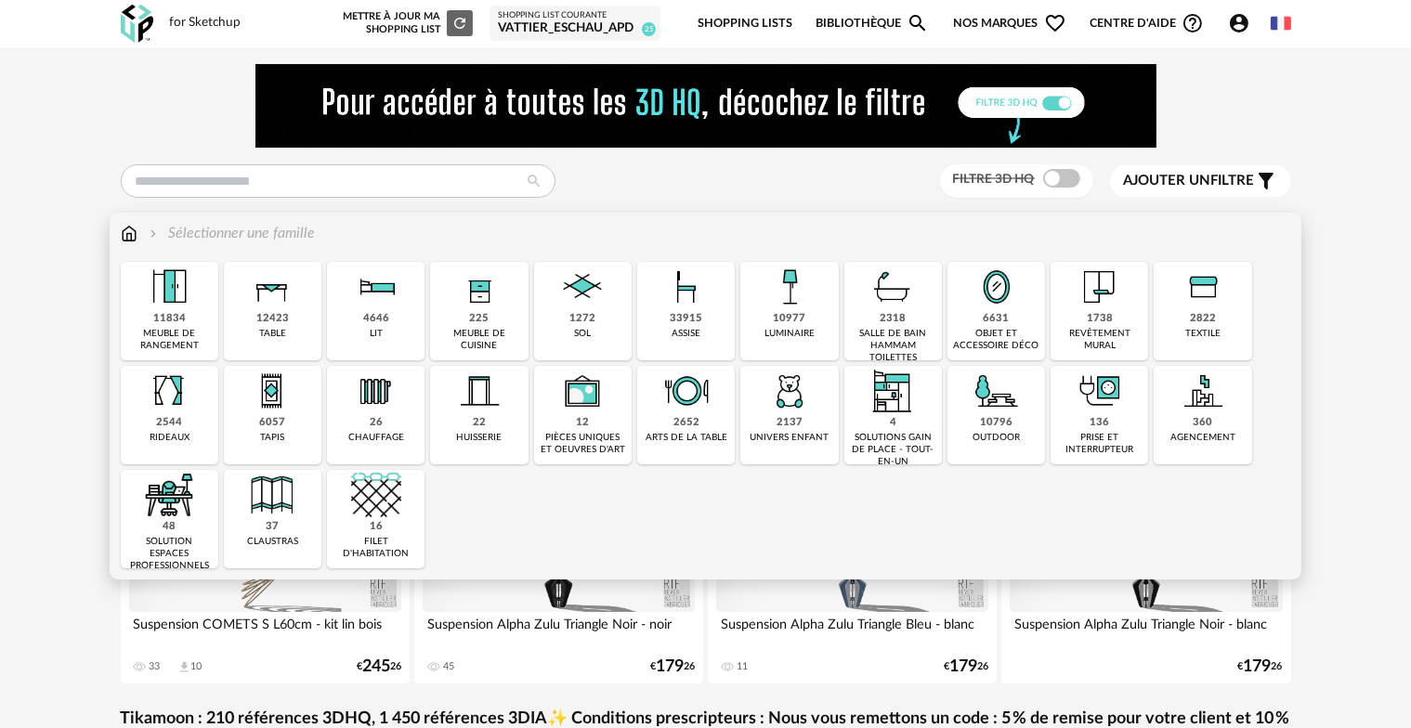
click at [793, 323] on div "10977" at bounding box center [789, 319] width 33 height 14
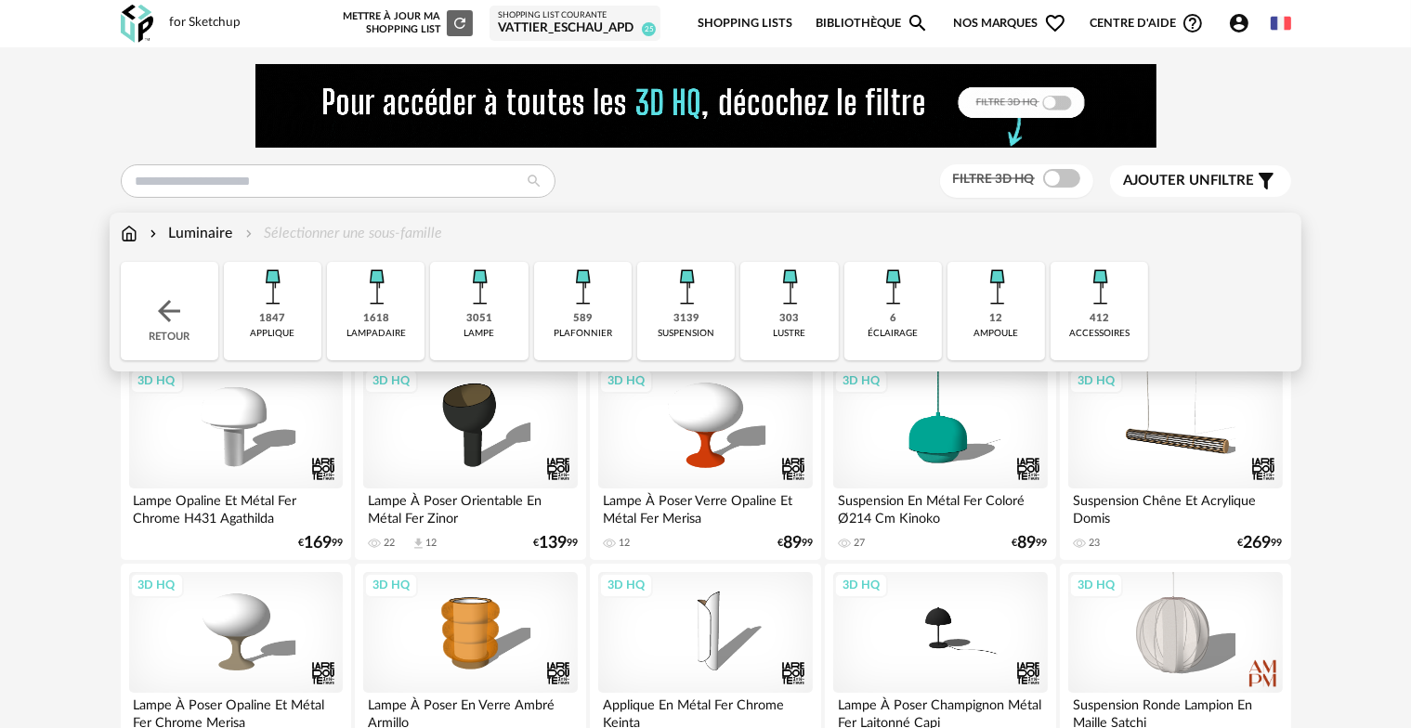
click at [688, 315] on div "3139" at bounding box center [686, 319] width 26 height 14
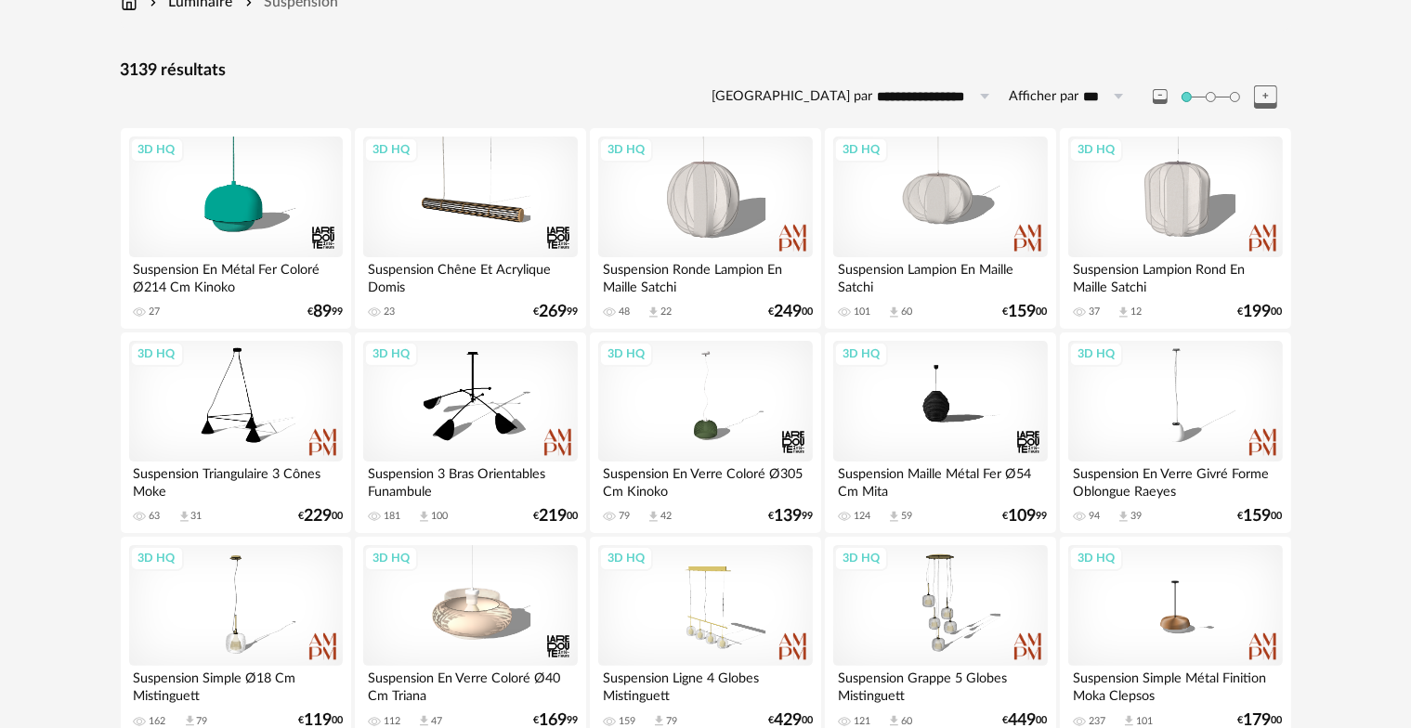
scroll to position [279, 0]
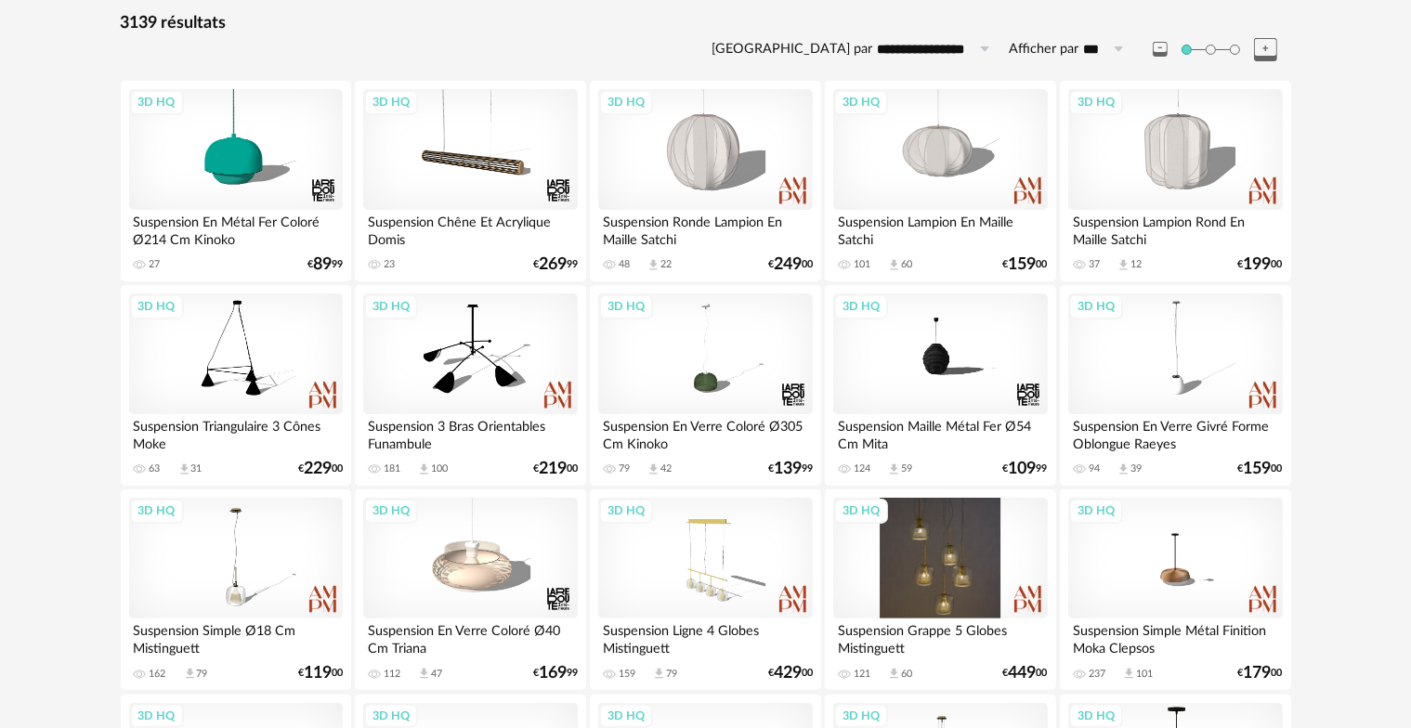
click at [955, 520] on div "3D HQ" at bounding box center [940, 558] width 214 height 121
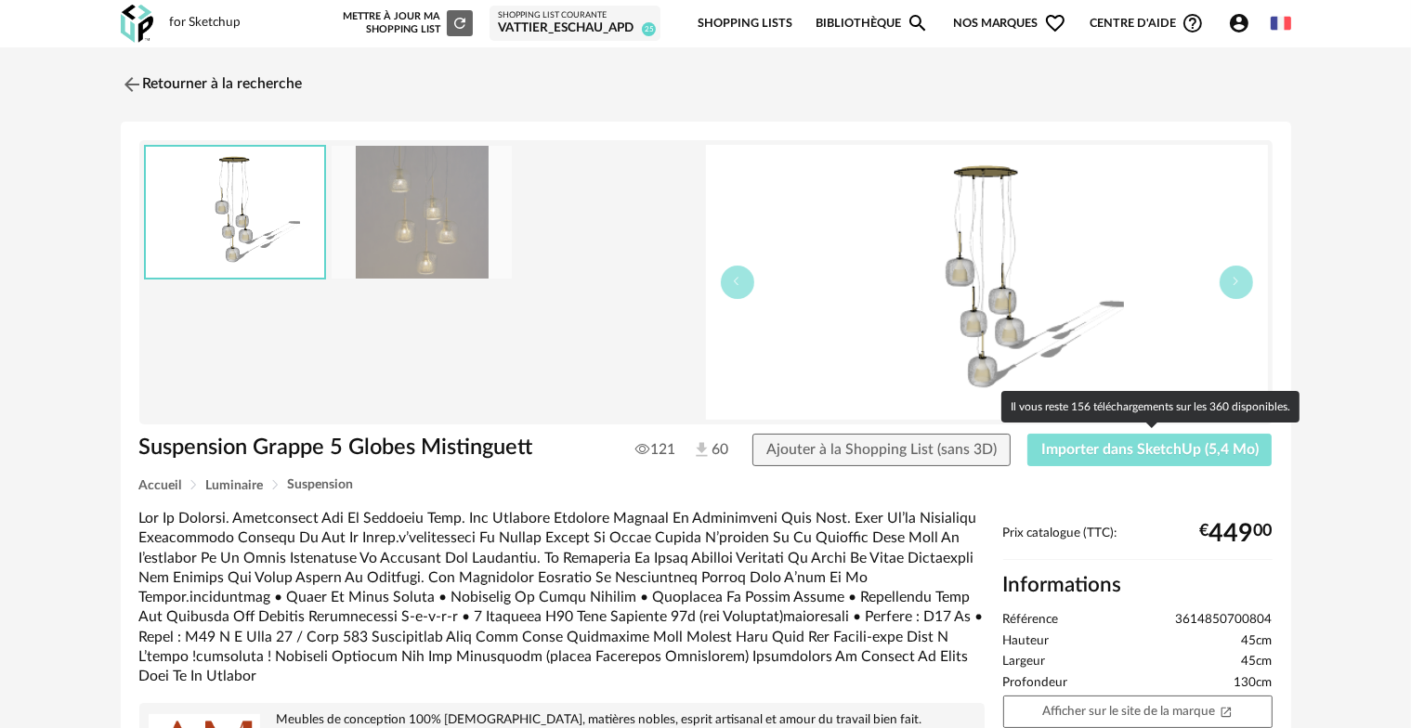
click at [1092, 450] on span "Importer dans SketchUp (5,4 Mo)" at bounding box center [1149, 449] width 217 height 15
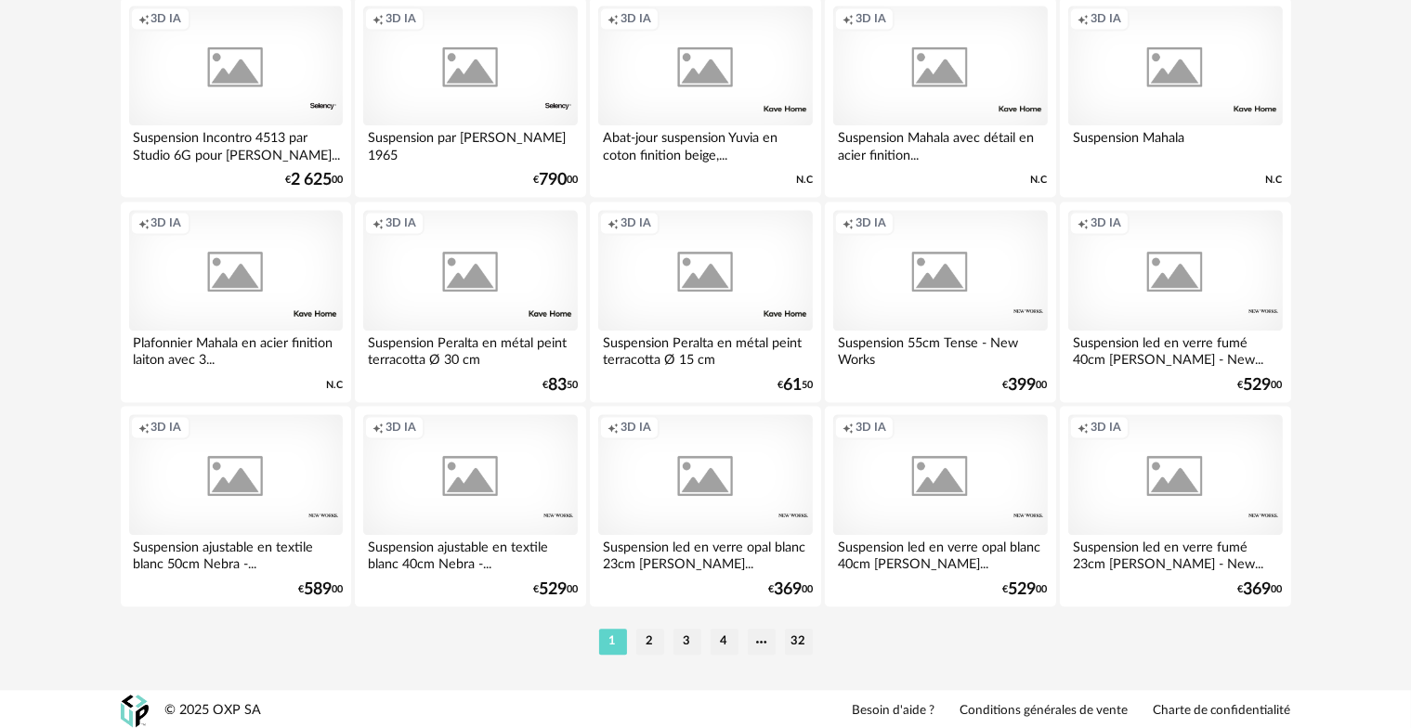
scroll to position [3842, 0]
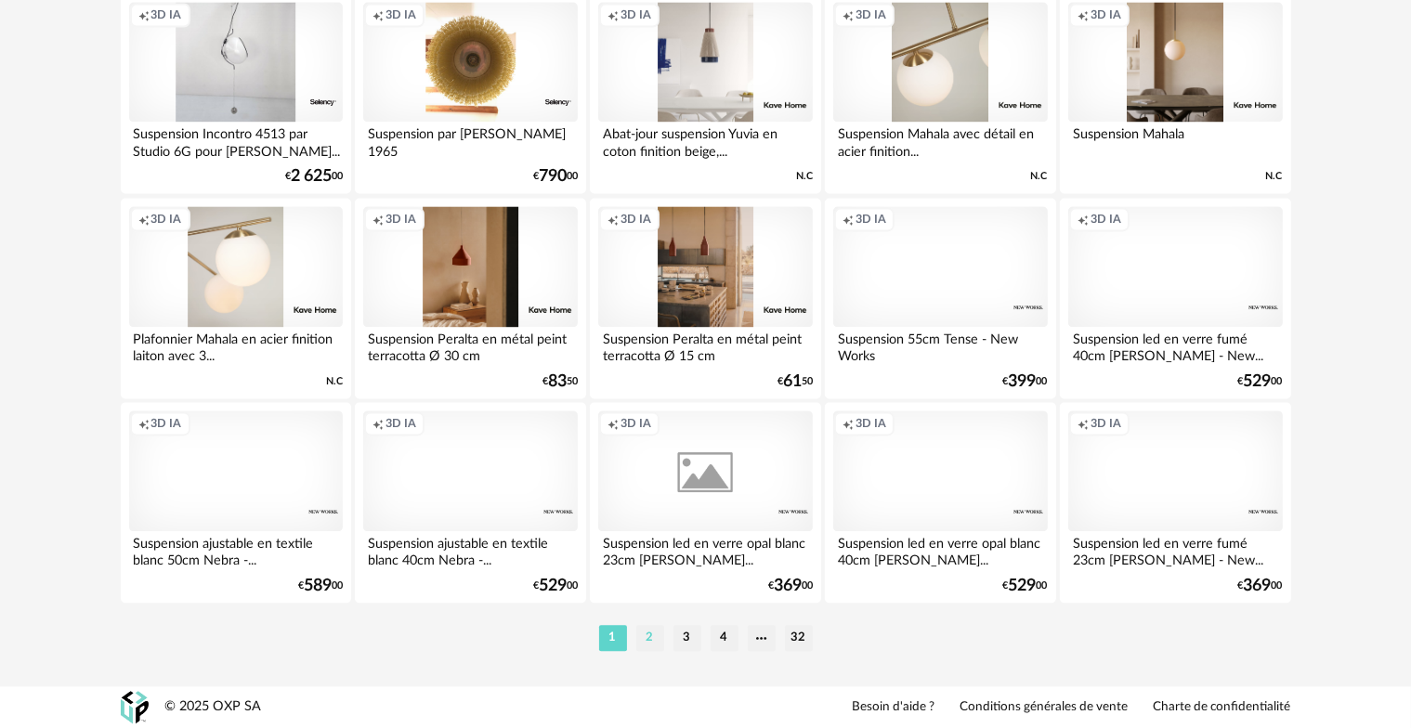
click at [652, 637] on li "2" at bounding box center [650, 638] width 28 height 26
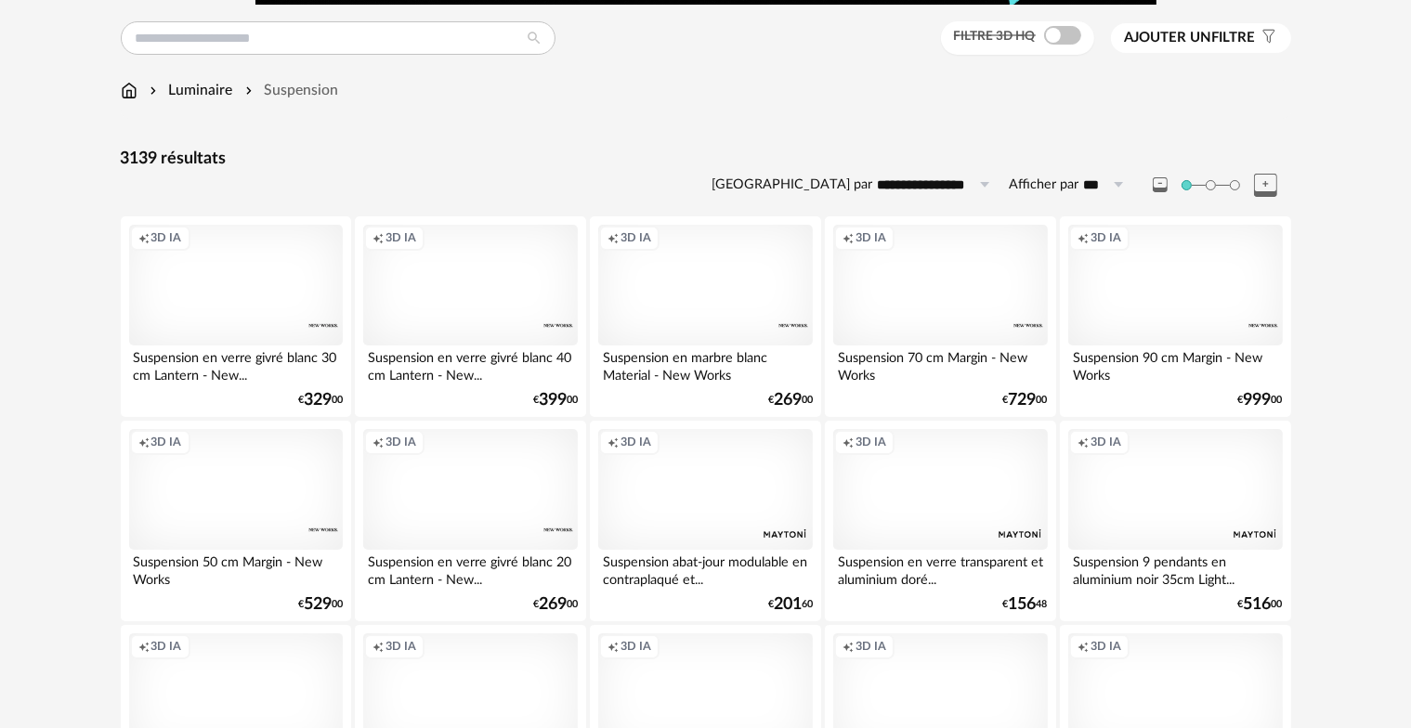
scroll to position [186, 0]
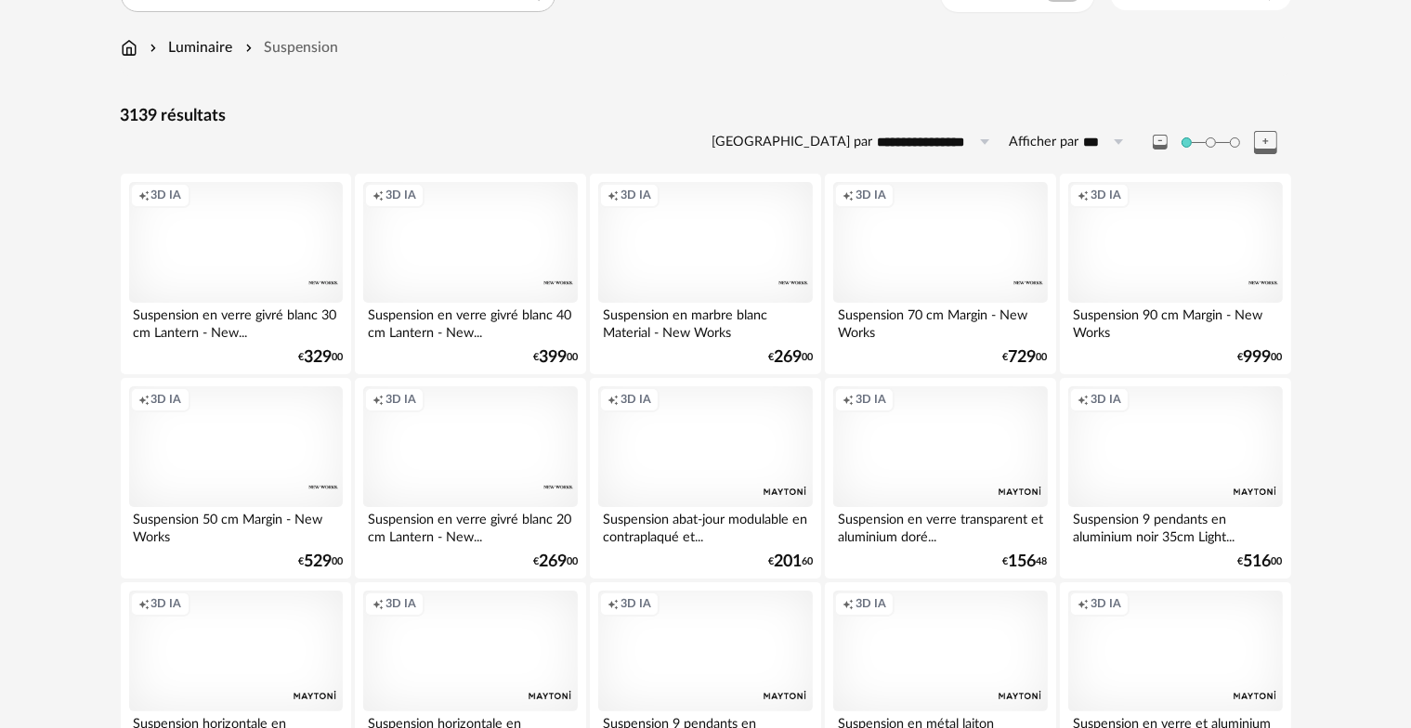
click at [967, 263] on div "Creation icon 3D IA" at bounding box center [940, 242] width 214 height 121
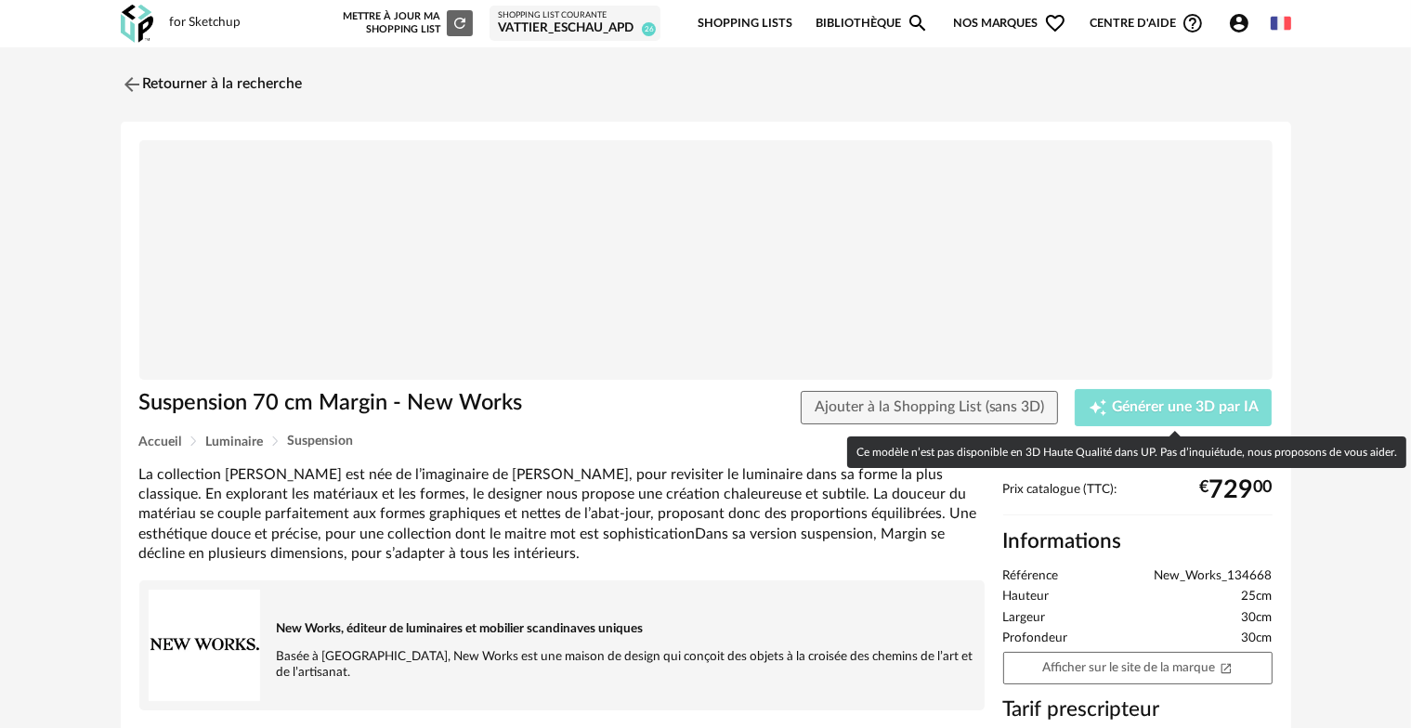
click at [1186, 409] on span "Générer une 3D par IA" at bounding box center [1185, 407] width 147 height 15
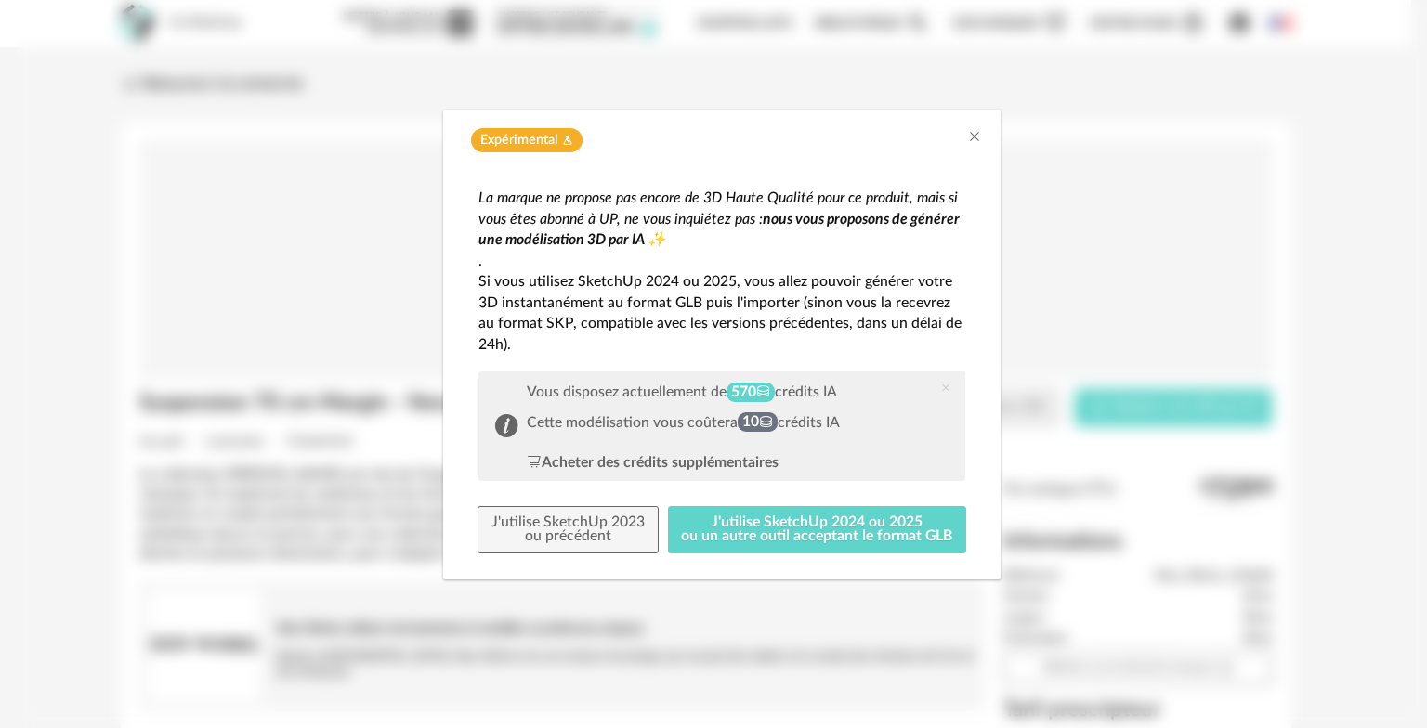
click at [983, 135] on div "Expérimental Flask icon" at bounding box center [721, 136] width 557 height 53
click at [977, 129] on icon "Close" at bounding box center [974, 136] width 15 height 15
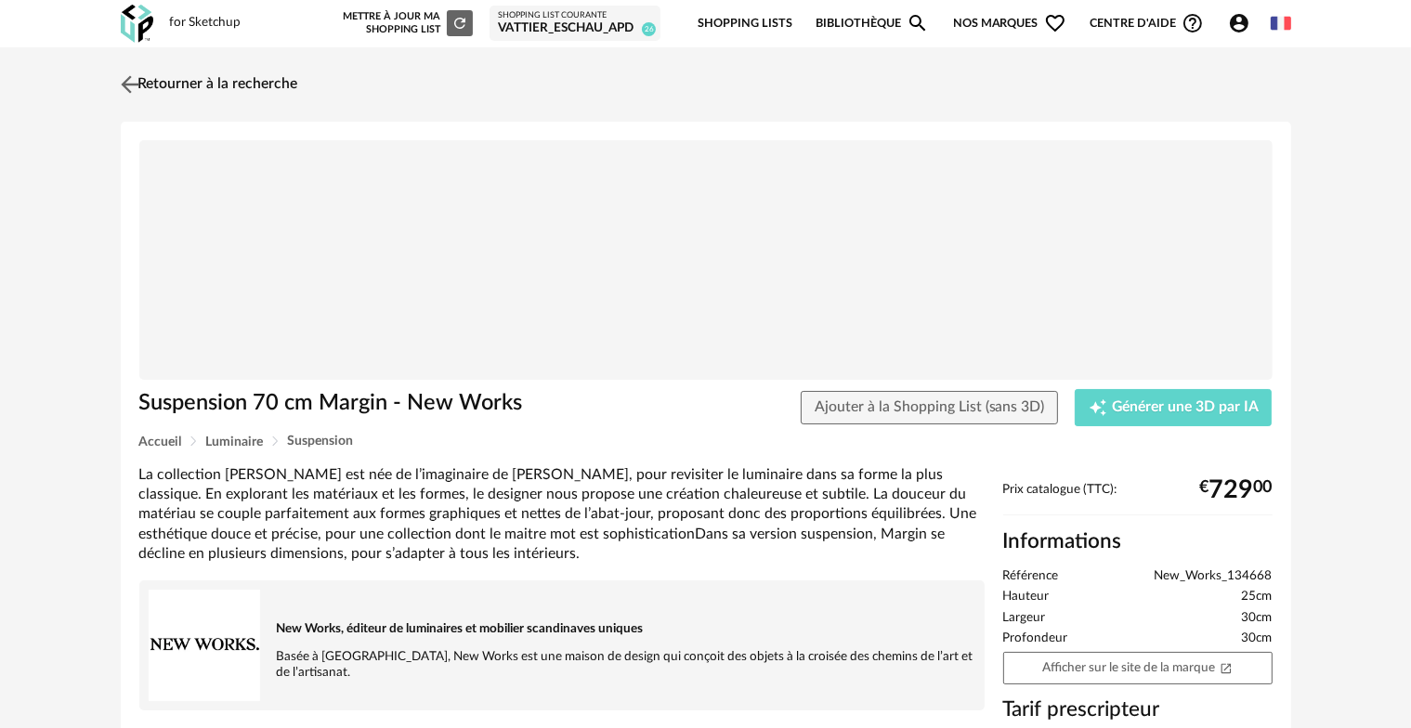
click at [134, 85] on img at bounding box center [129, 84] width 27 height 27
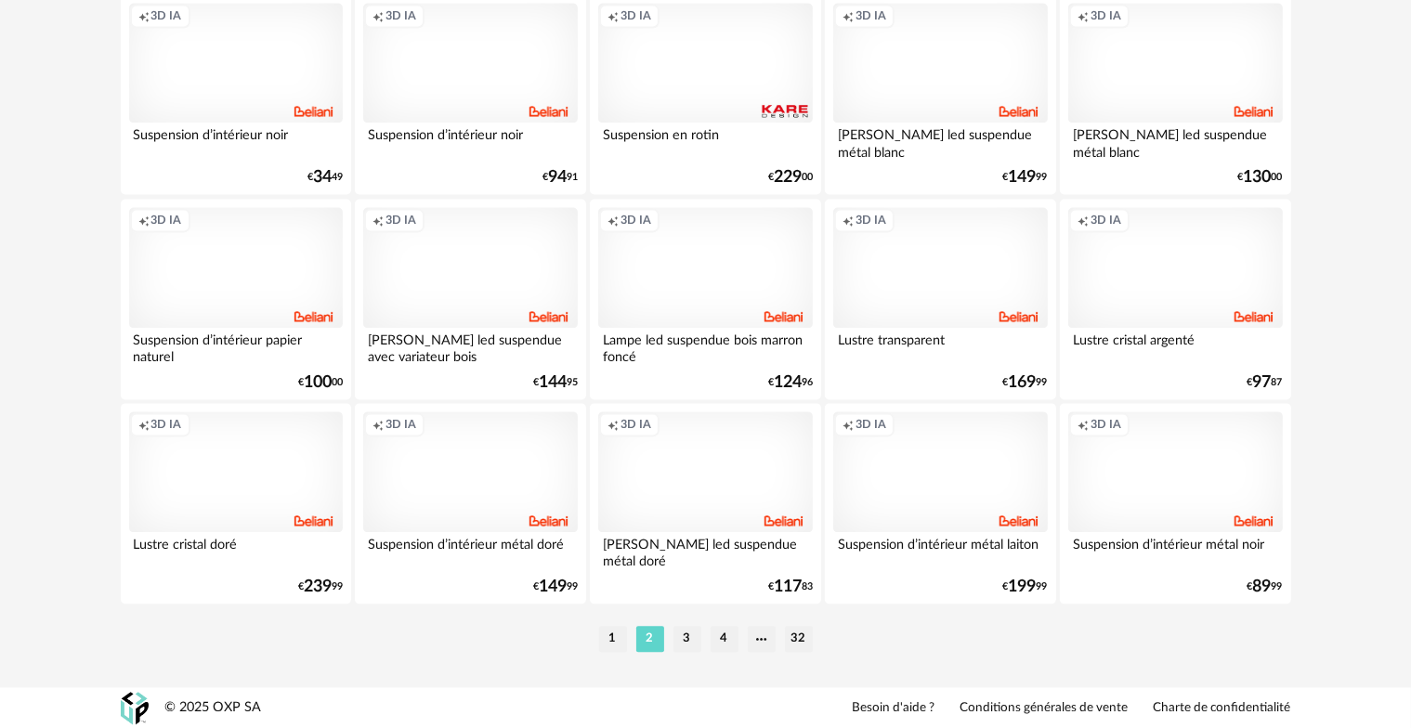
scroll to position [3842, 0]
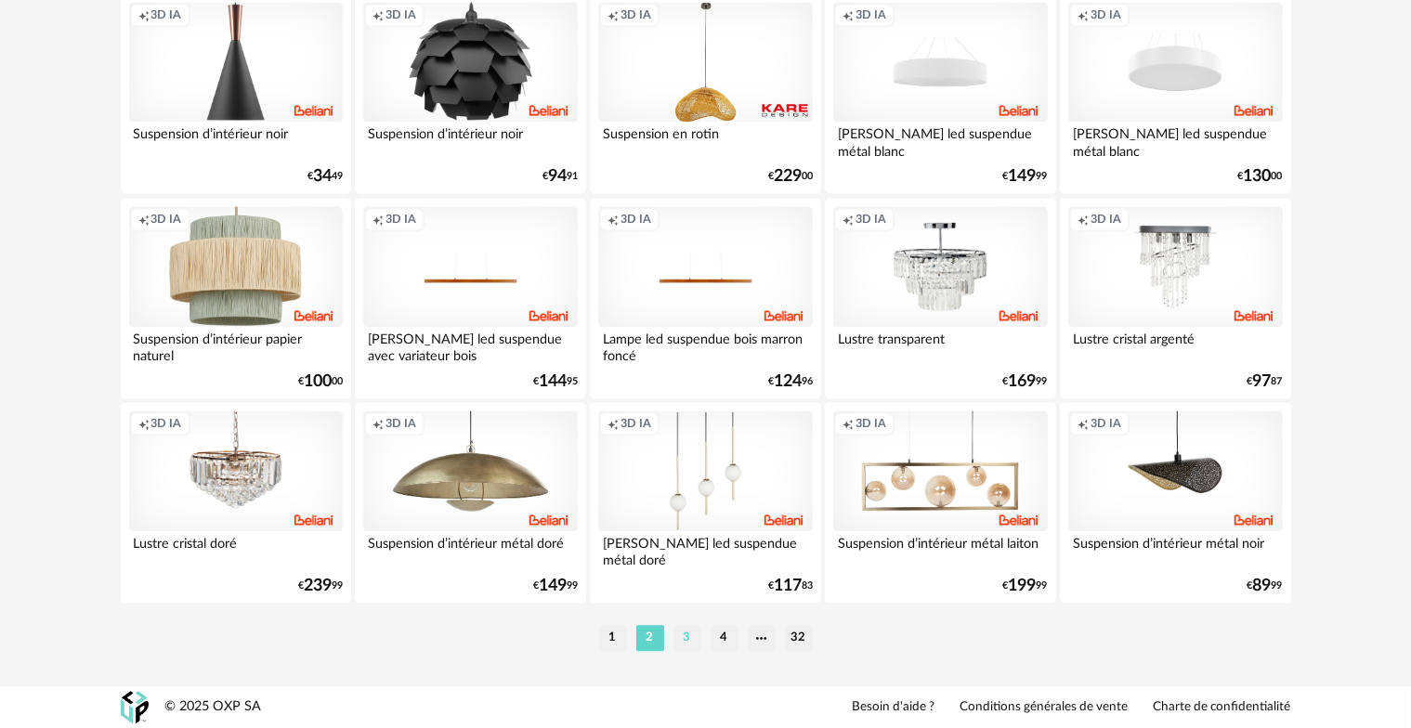
click at [692, 634] on li "3" at bounding box center [687, 638] width 28 height 26
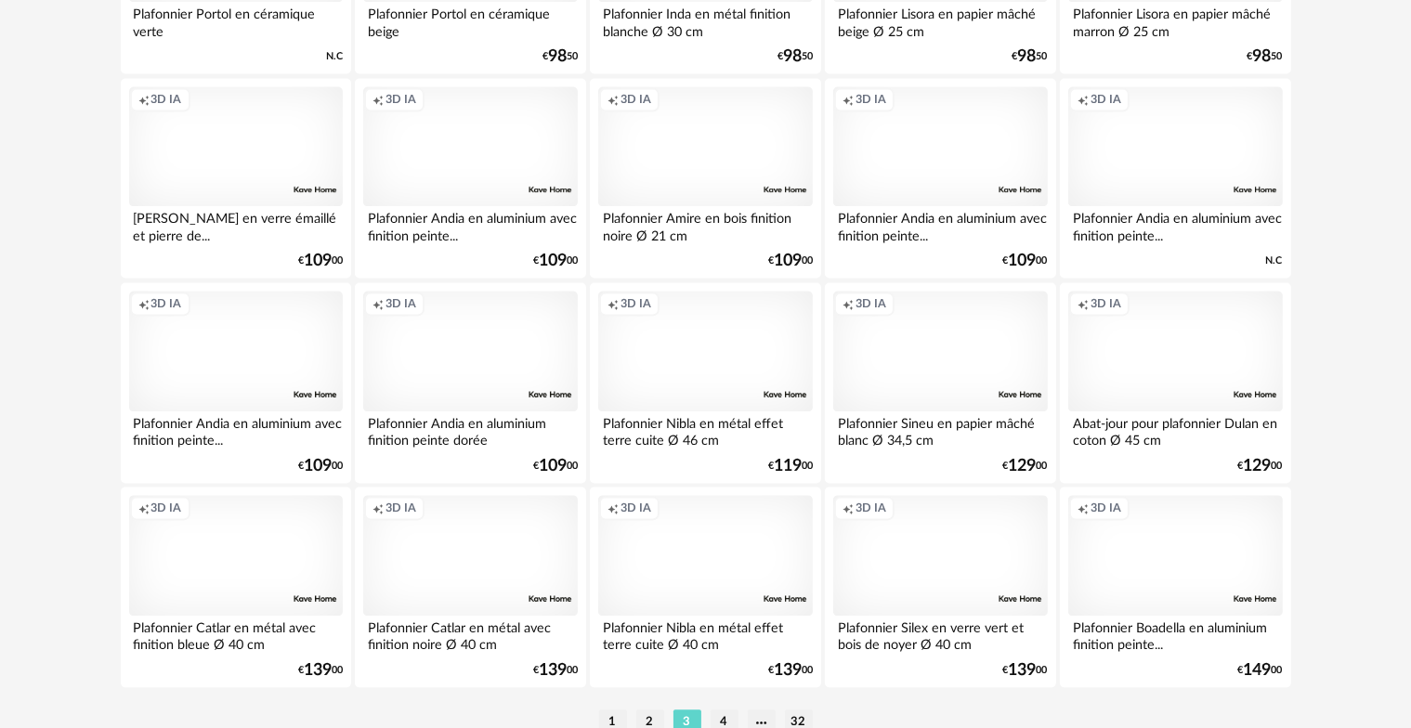
scroll to position [3842, 0]
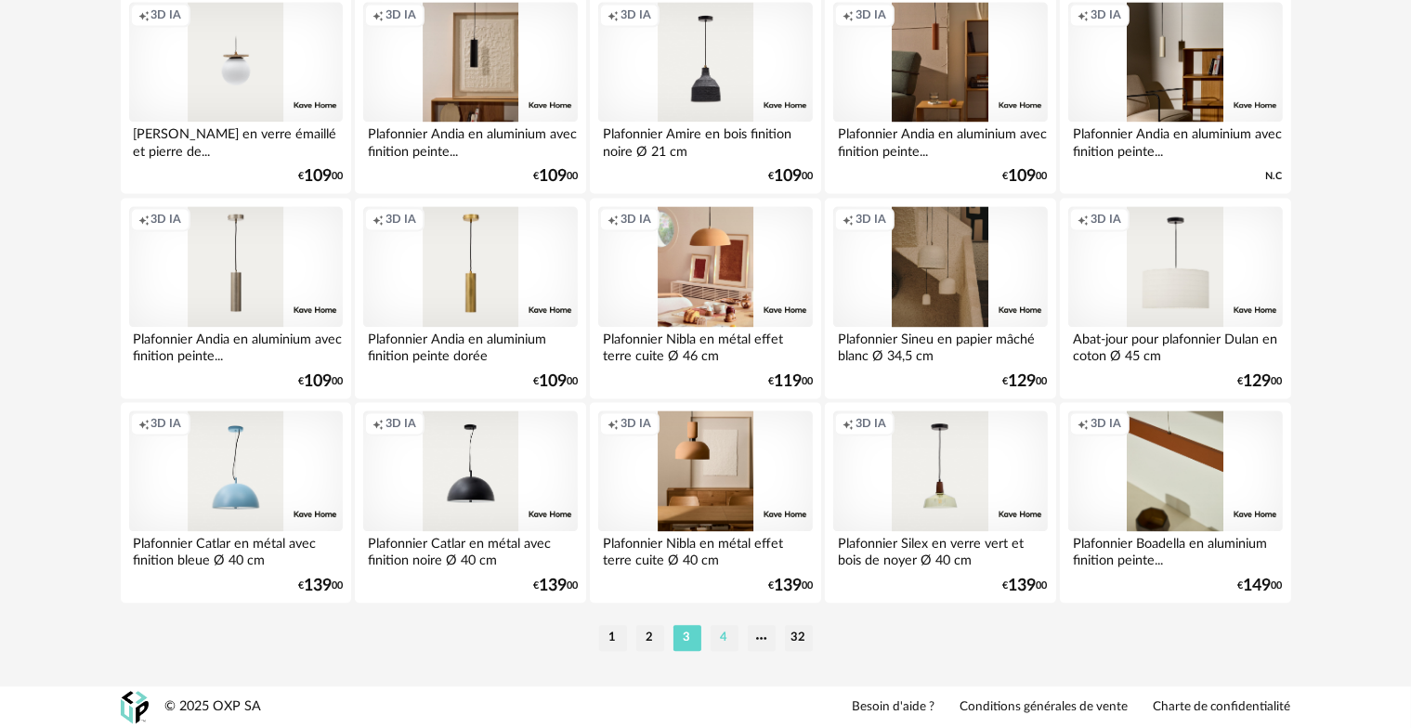
click at [729, 636] on li "4" at bounding box center [725, 638] width 28 height 26
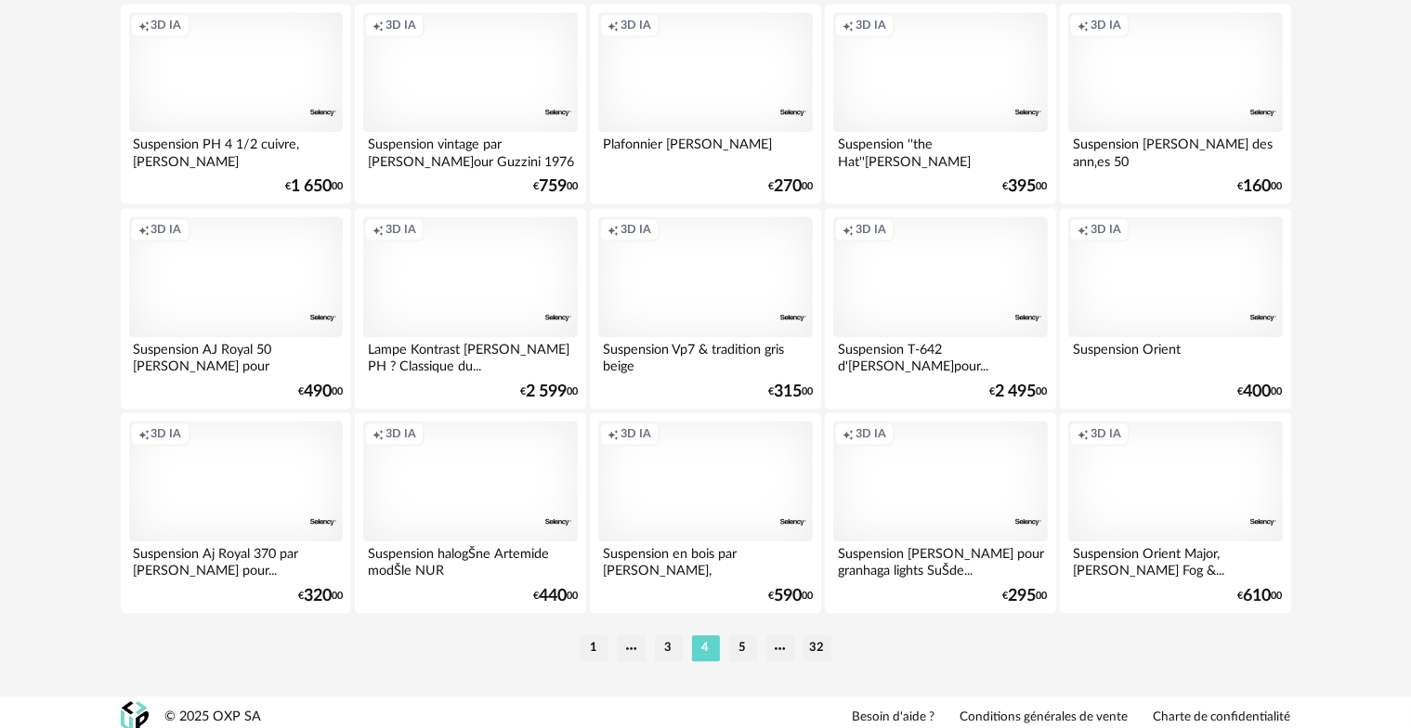
scroll to position [3842, 0]
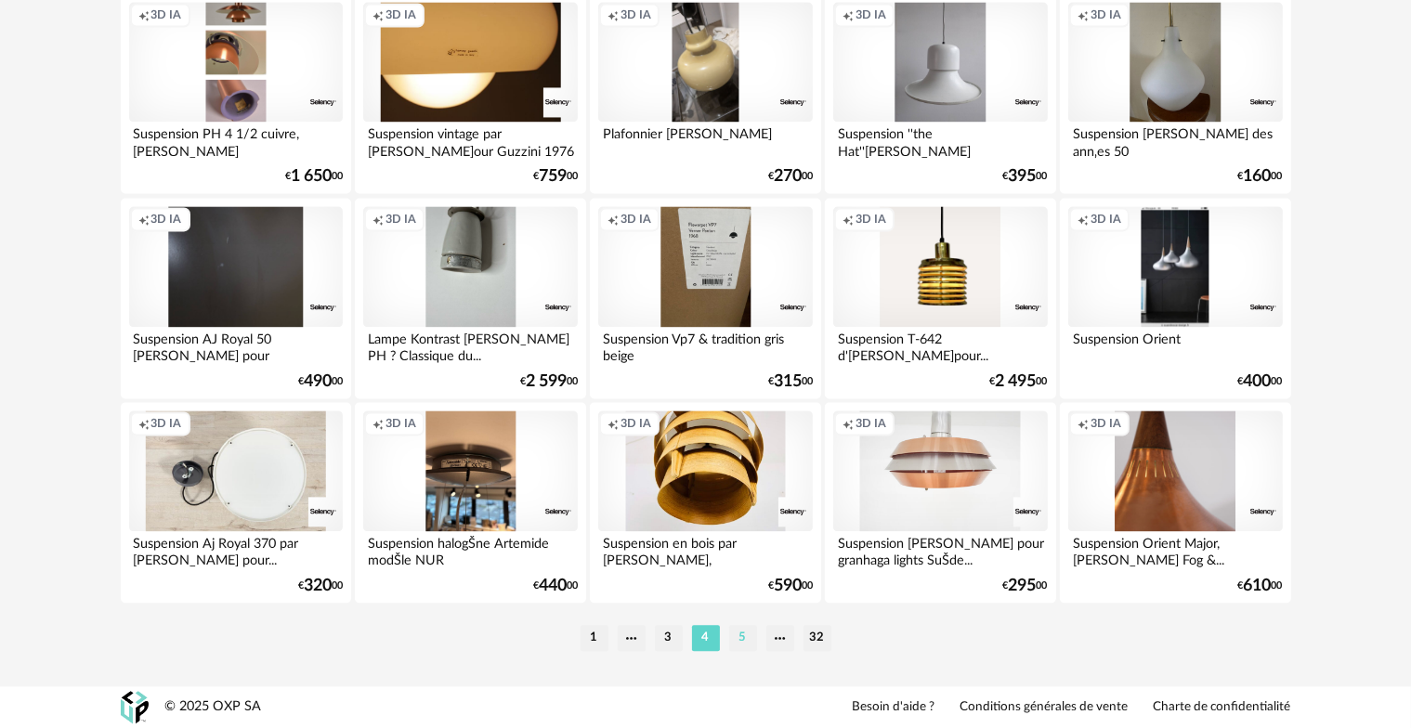
click at [746, 634] on li "5" at bounding box center [743, 638] width 28 height 26
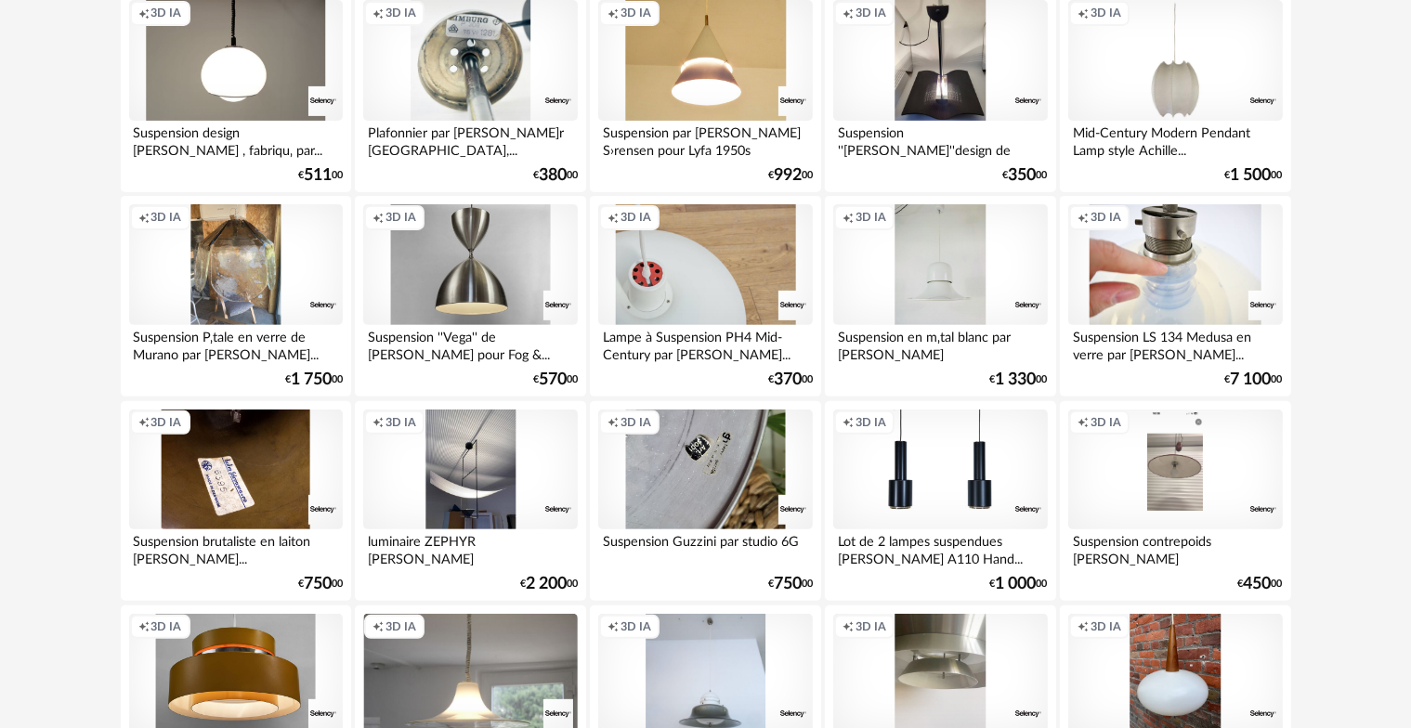
scroll to position [650, 0]
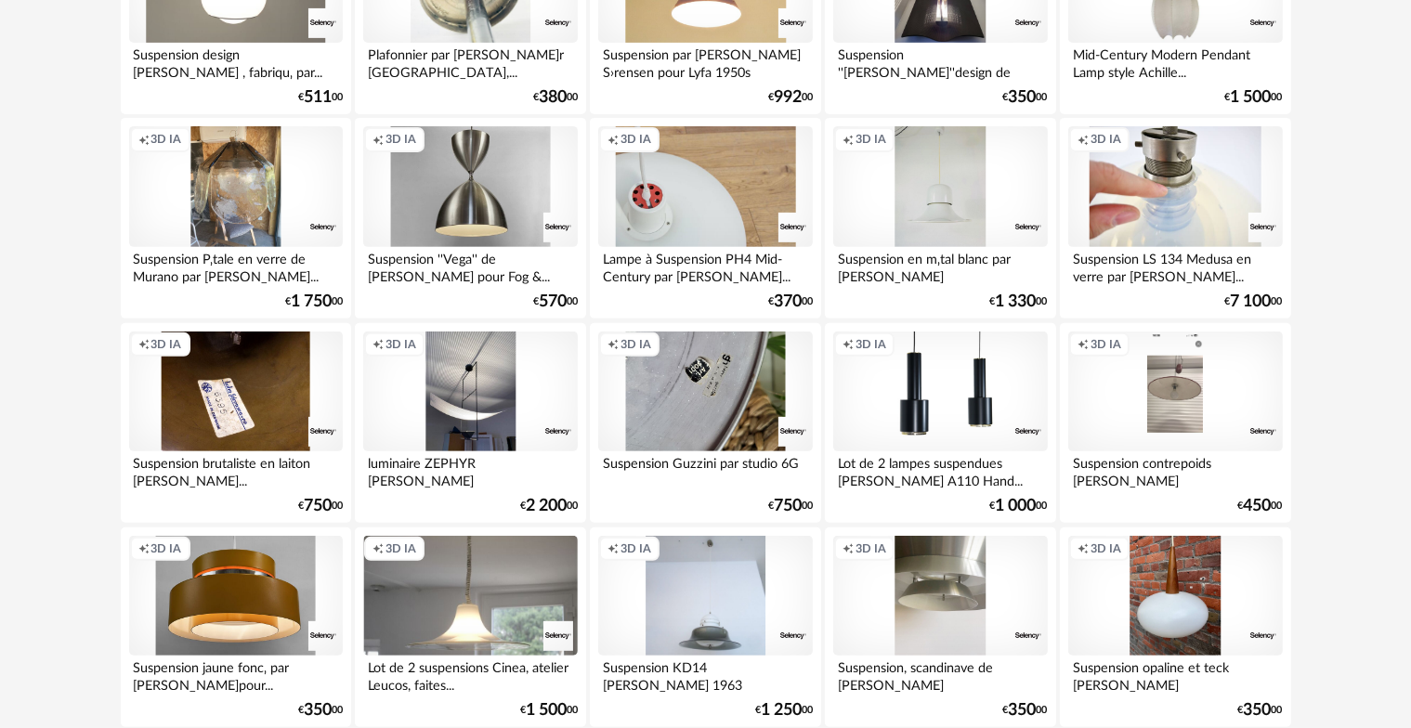
click at [961, 424] on div "Creation icon 3D IA" at bounding box center [940, 392] width 214 height 121
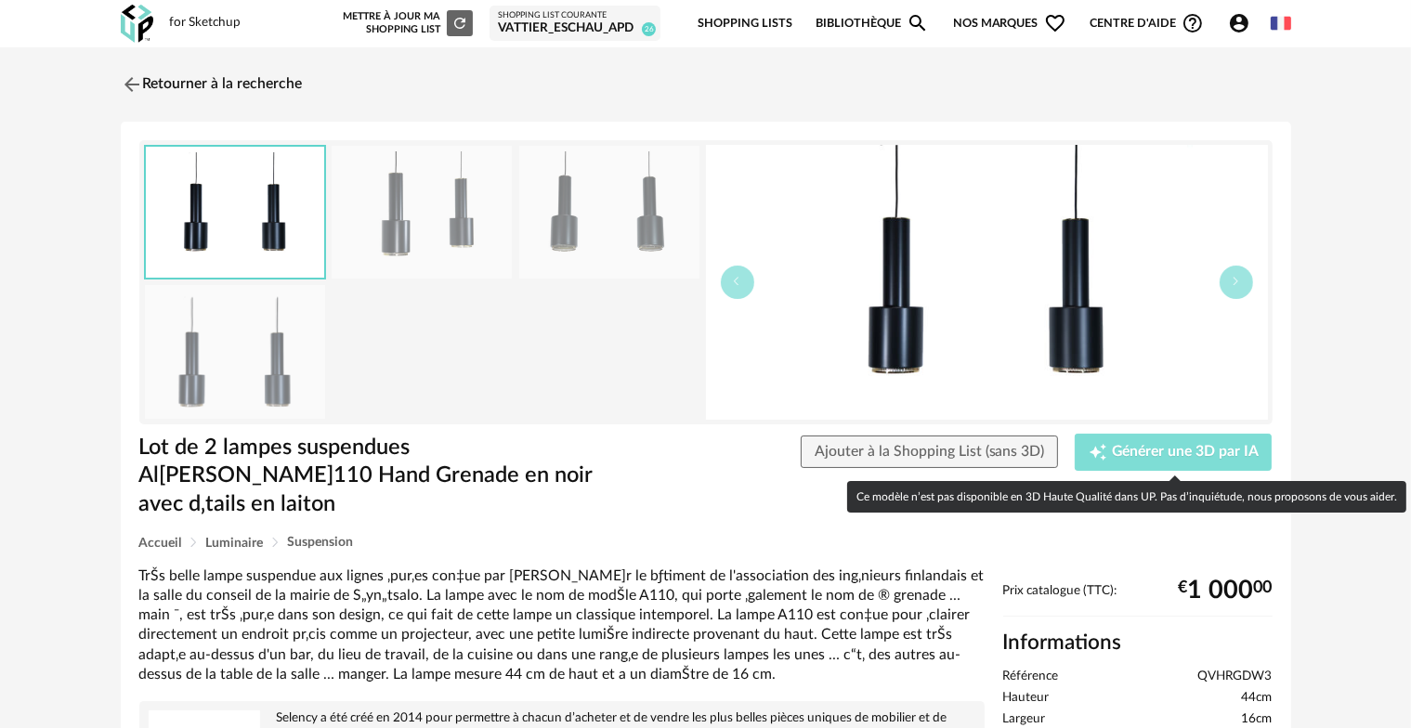
click at [1148, 448] on span "Générer une 3D par IA" at bounding box center [1185, 452] width 147 height 15
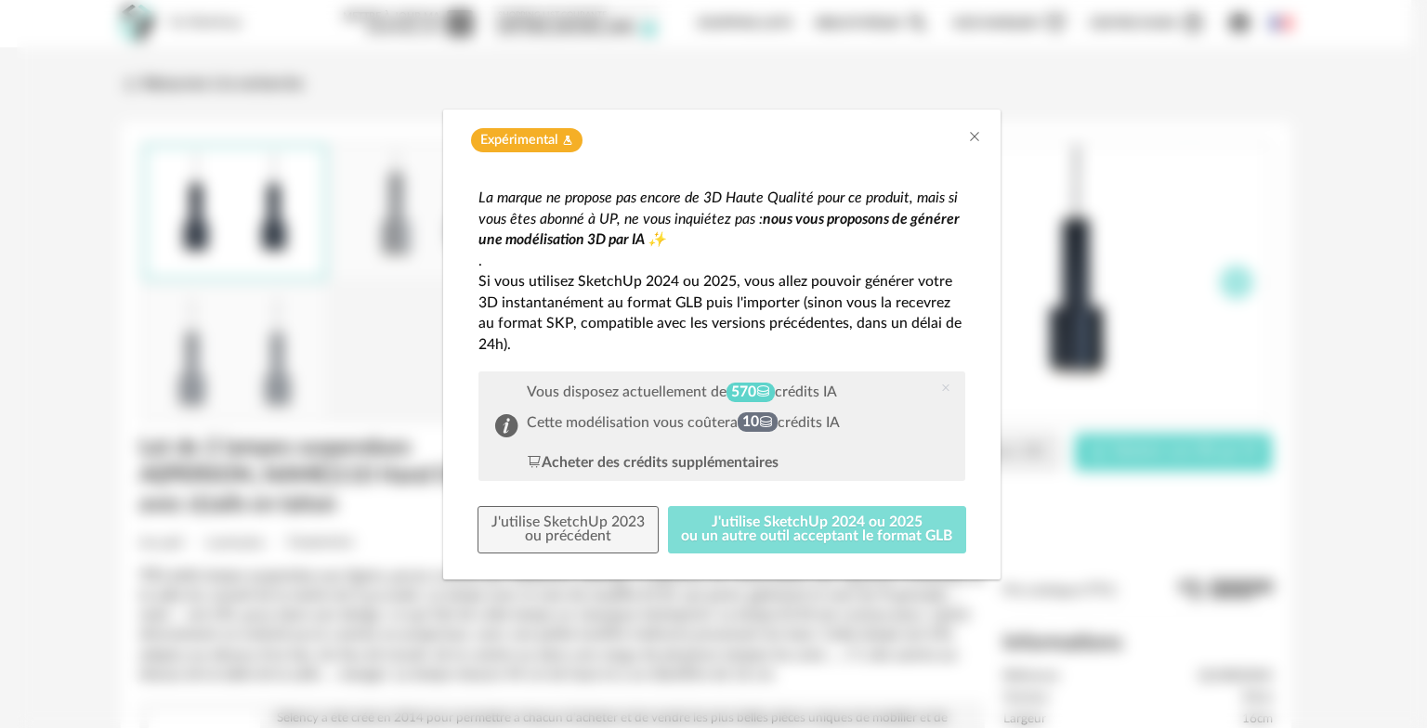
click at [751, 534] on button "J'utilise SketchUp 2024 ou 2025 ou un autre outil acceptant le format GLB" at bounding box center [817, 530] width 299 height 48
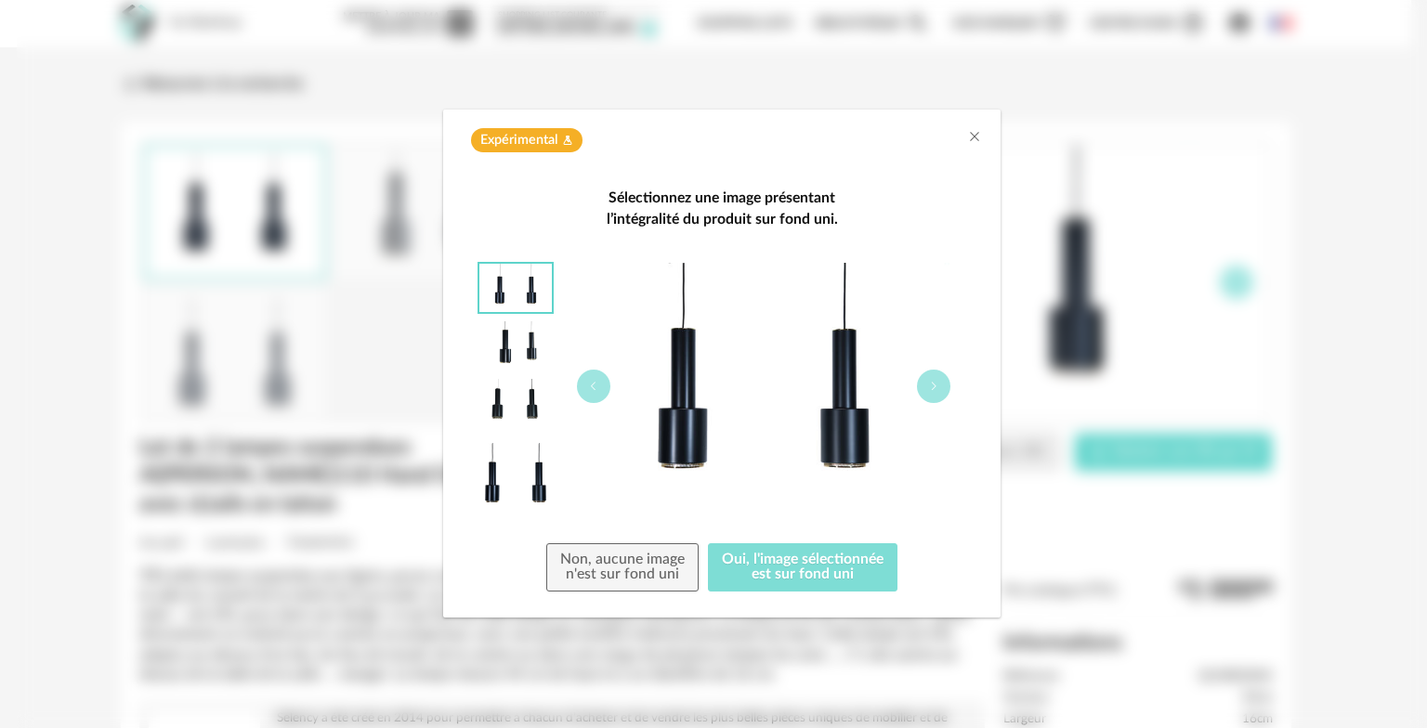
click at [770, 572] on button "Oui, l'image sélectionnée est sur fond uni" at bounding box center [802, 567] width 189 height 48
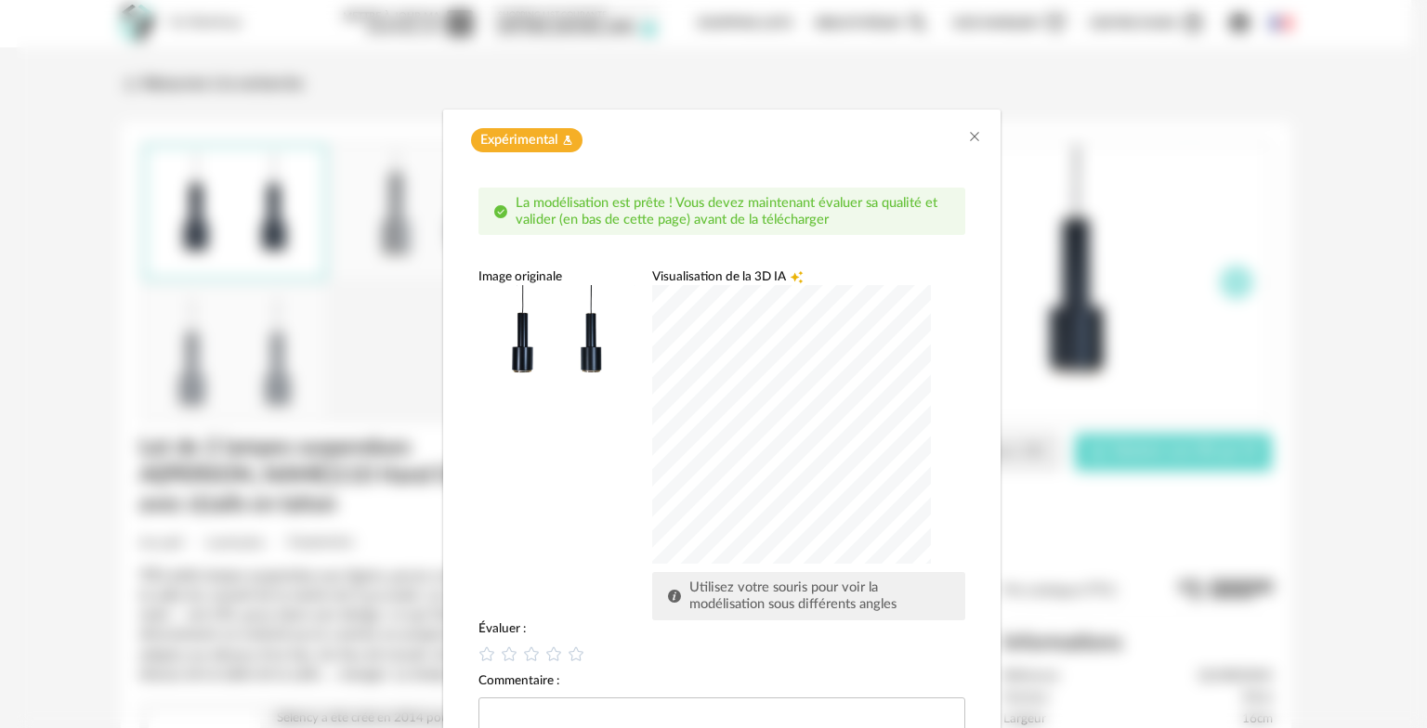
click at [730, 453] on div "dialog" at bounding box center [791, 424] width 279 height 279
click at [567, 654] on icon "dialog" at bounding box center [577, 654] width 20 height 20
drag, startPoint x: 765, startPoint y: 164, endPoint x: 669, endPoint y: 138, distance: 100.0
click at [675, 145] on div "Expérimental Flask icon La modélisation est prête ! Vous devez maintenant évalu…" at bounding box center [721, 468] width 557 height 717
click at [946, 414] on div "Visualisation de la 3D IA Creation icon Utilisez votre souris pour voir la modé…" at bounding box center [808, 443] width 313 height 351
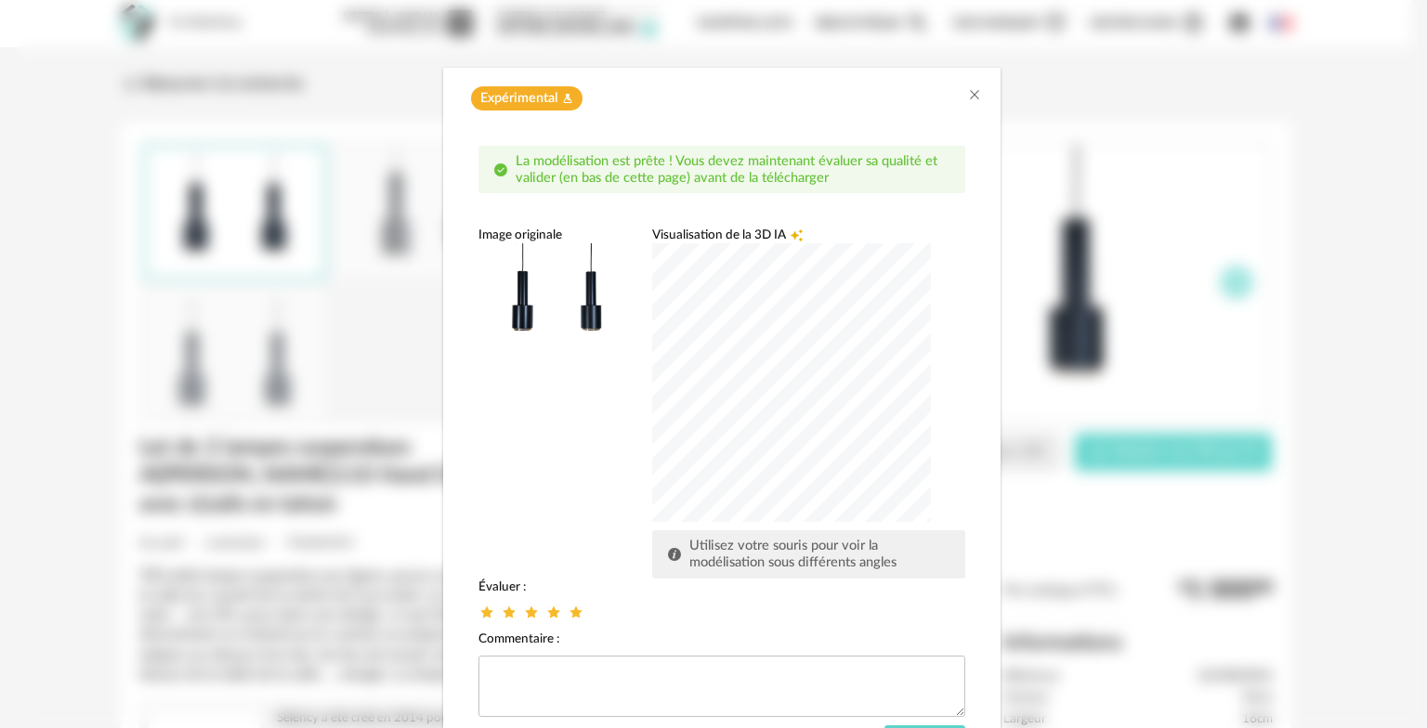
scroll to position [143, 0]
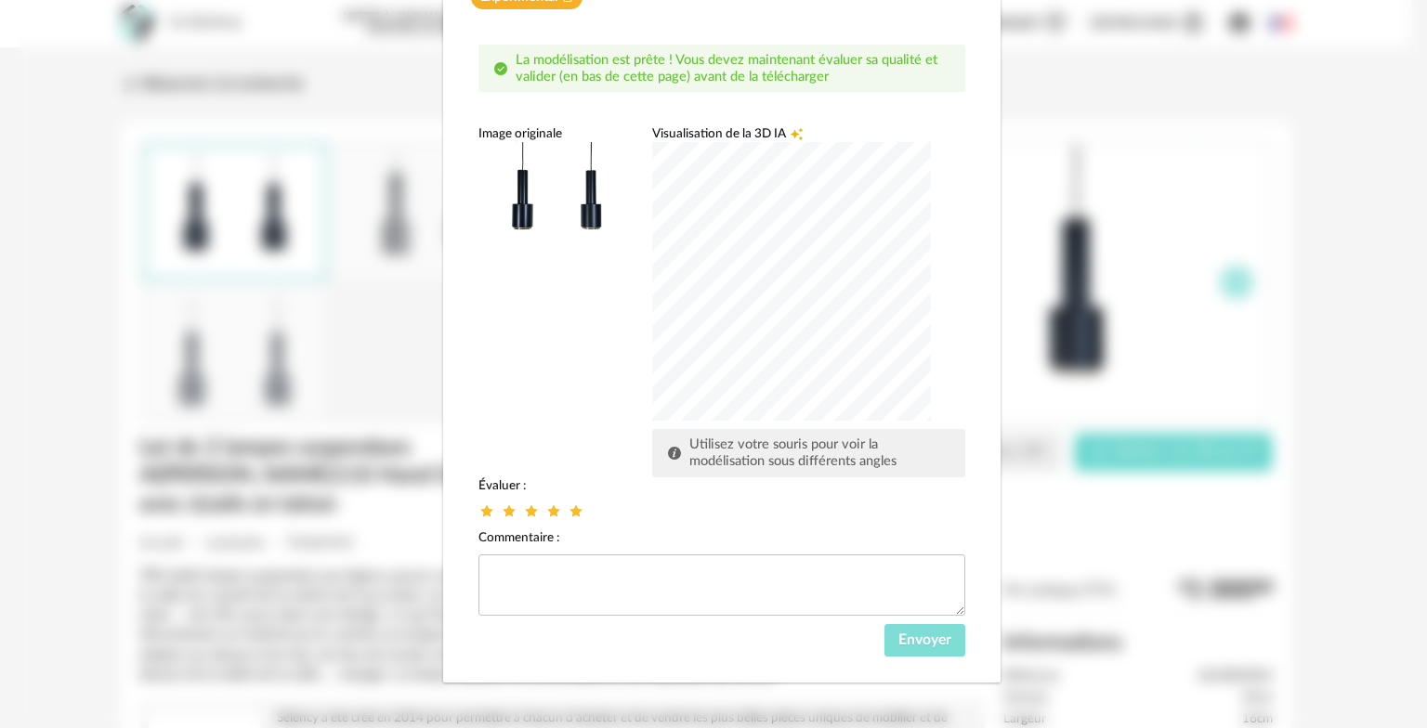
click at [915, 642] on span "Envoyer" at bounding box center [924, 640] width 53 height 15
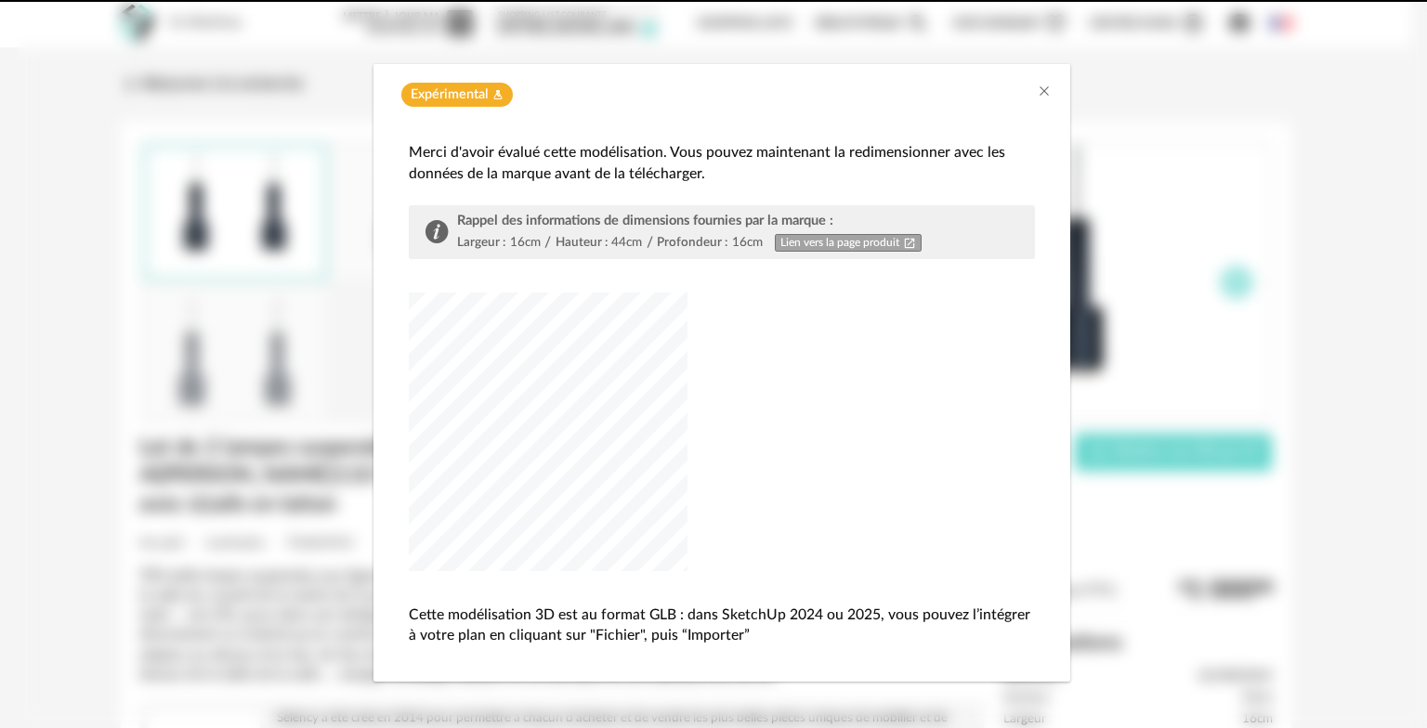
scroll to position [45, 0]
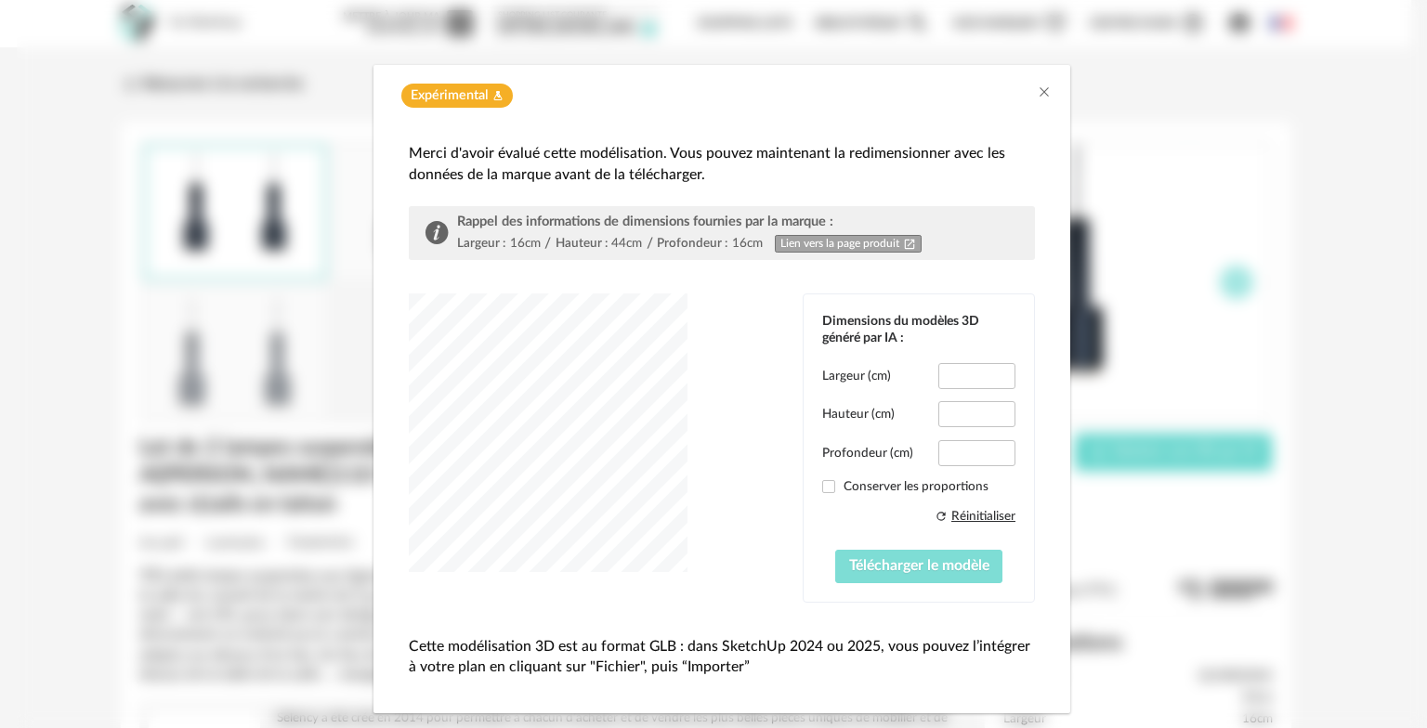
click at [891, 567] on span "Télécharger le modèle" at bounding box center [919, 565] width 140 height 15
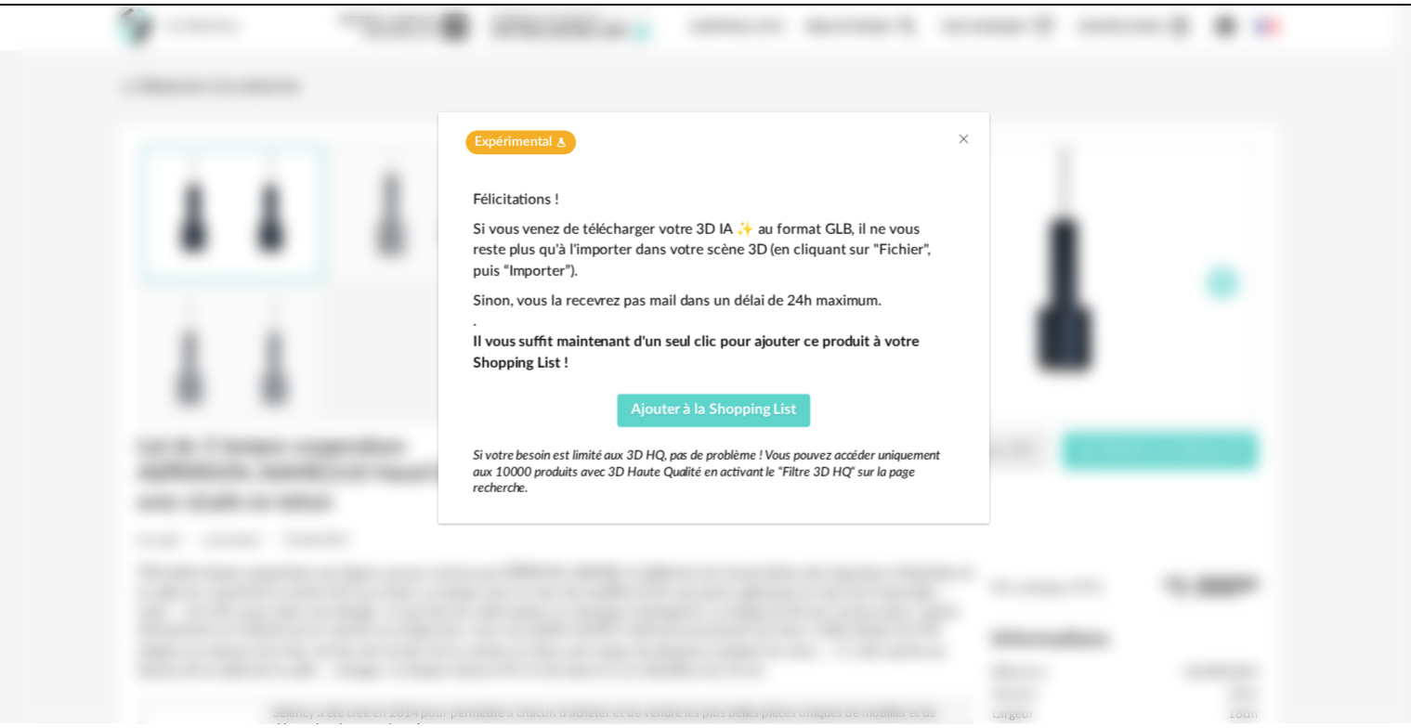
scroll to position [0, 0]
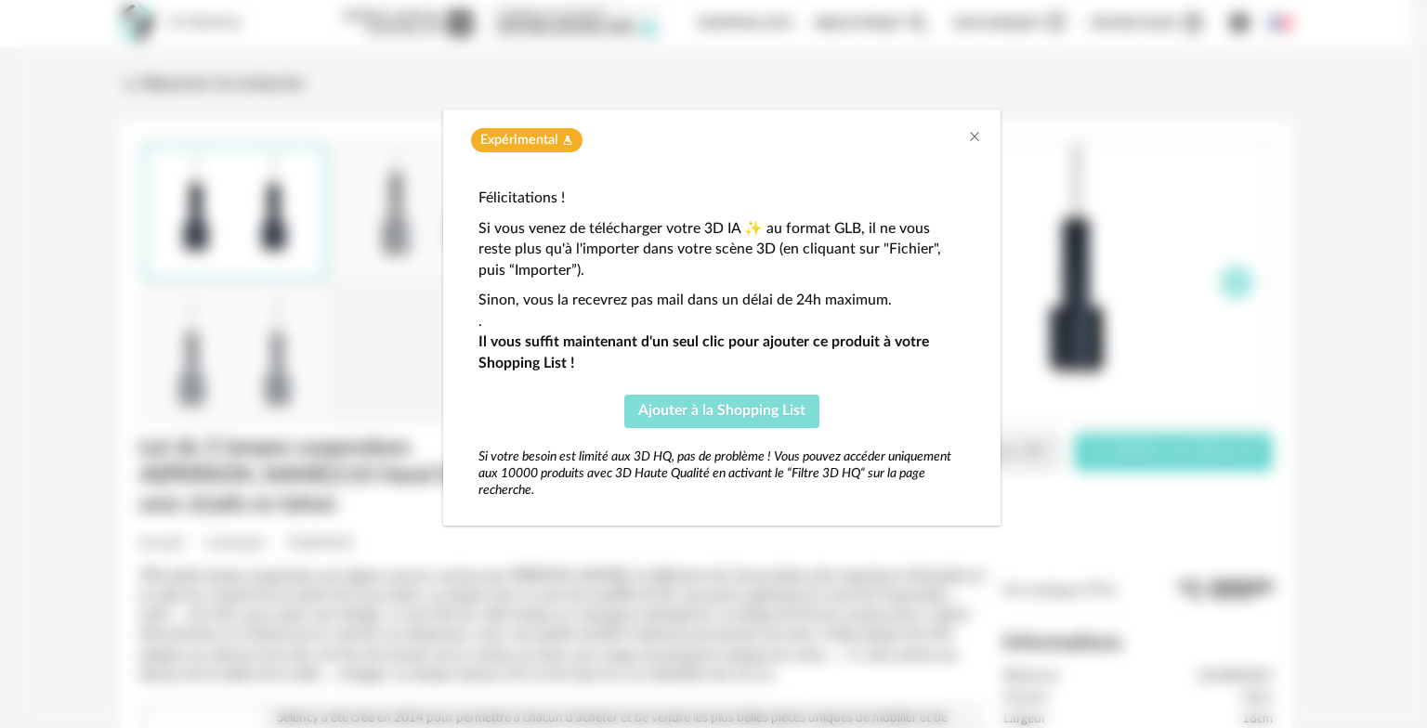
click at [762, 412] on span "Ajouter à la Shopping List" at bounding box center [721, 410] width 167 height 15
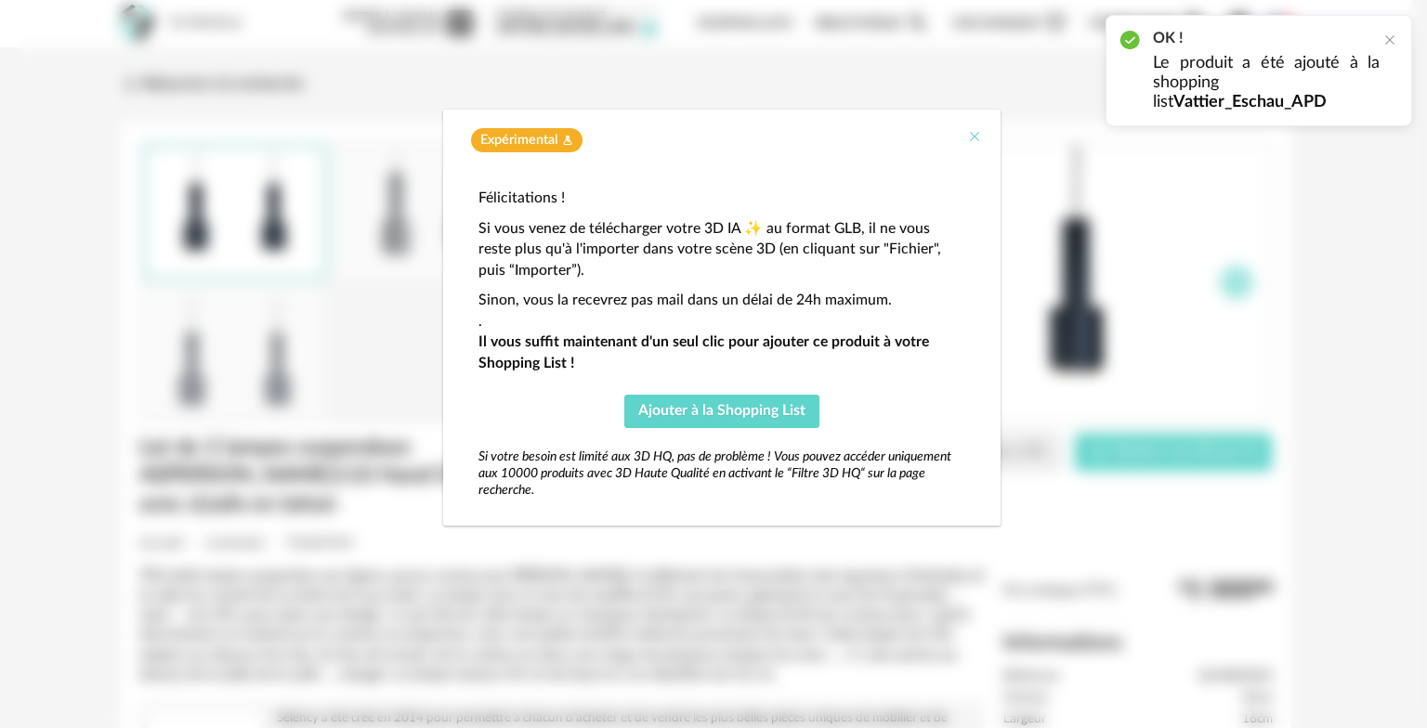
click at [973, 134] on icon "Close" at bounding box center [974, 136] width 15 height 15
